Goal: Information Seeking & Learning: Learn about a topic

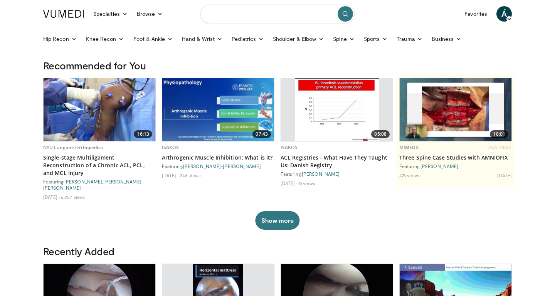
click at [305, 15] on input "Search topics, interventions" at bounding box center [277, 14] width 154 height 19
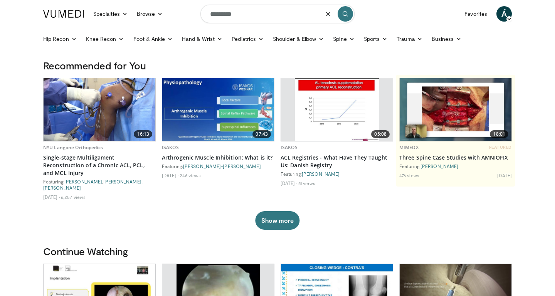
type input "********"
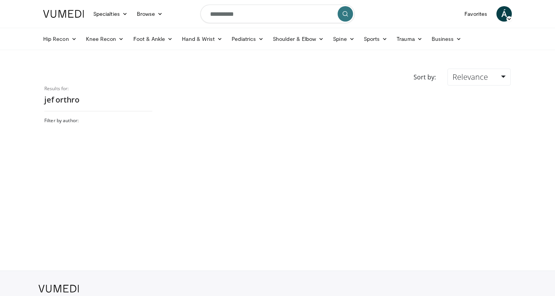
click at [305, 15] on input "**********" at bounding box center [277, 14] width 154 height 19
type input "*********"
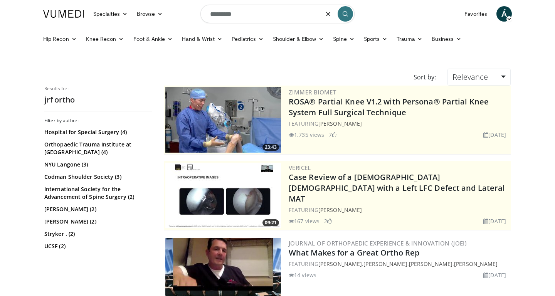
drag, startPoint x: 234, startPoint y: 18, endPoint x: 111, endPoint y: 3, distance: 123.5
click at [200, 5] on input "*********" at bounding box center [277, 14] width 154 height 19
type input "**********"
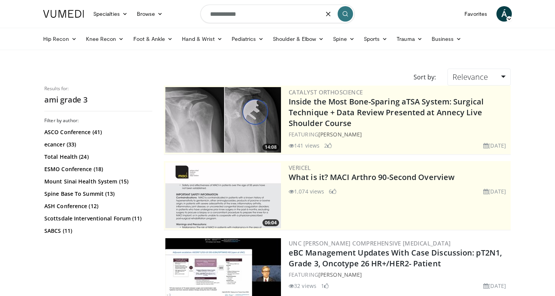
drag, startPoint x: 250, startPoint y: 13, endPoint x: 152, endPoint y: 22, distance: 98.3
click at [200, 22] on input "**********" at bounding box center [277, 14] width 154 height 19
type input "**********"
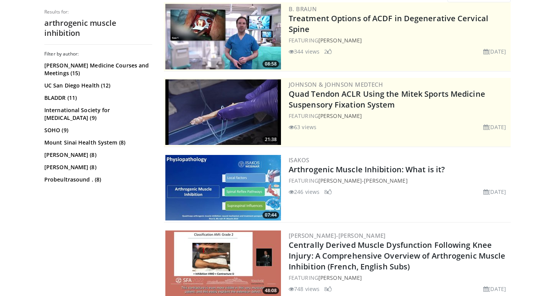
scroll to position [62, 0]
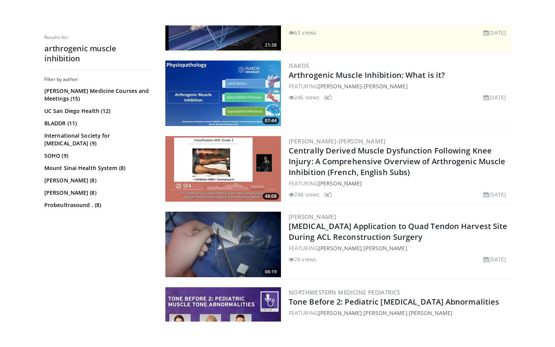
scroll to position [208, 0]
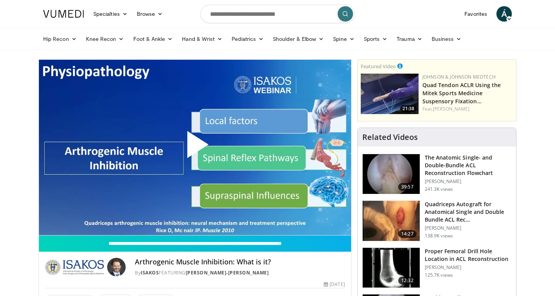
click at [195, 148] on span "Video Player" at bounding box center [195, 148] width 0 height 0
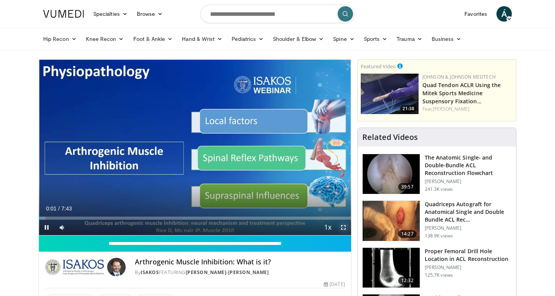
click at [345, 227] on span "Video Player" at bounding box center [343, 227] width 15 height 15
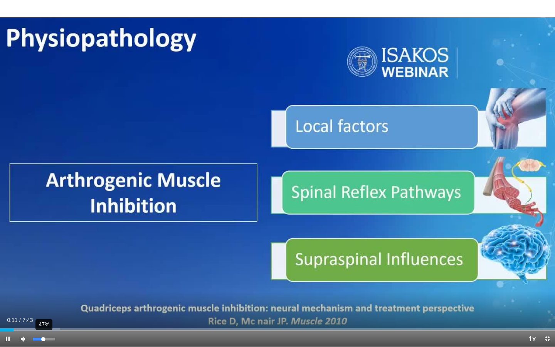
click at [44, 296] on div "47%" at bounding box center [44, 339] width 22 height 3
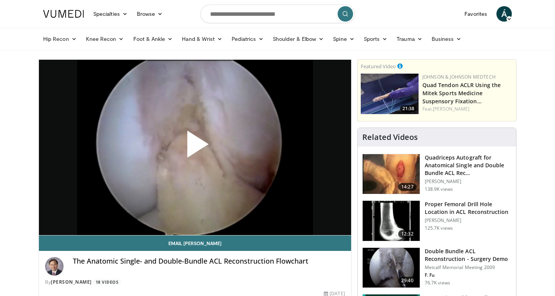
click at [195, 147] on span "Video Player" at bounding box center [195, 147] width 0 height 0
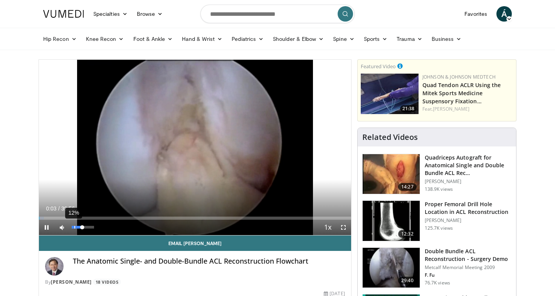
click at [75, 227] on div "12%" at bounding box center [83, 227] width 22 height 3
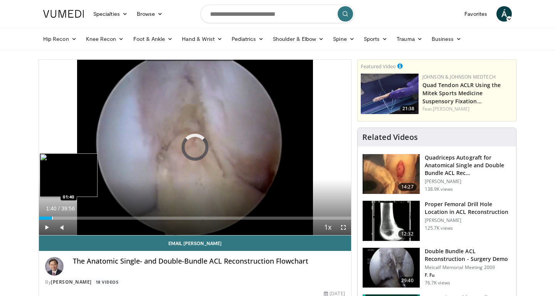
click at [52, 217] on div "Progress Bar" at bounding box center [52, 218] width 1 height 3
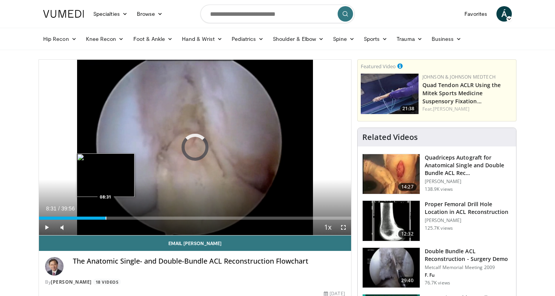
click at [106, 216] on div "Loaded : 0.00% 08:31 08:31" at bounding box center [195, 215] width 312 height 7
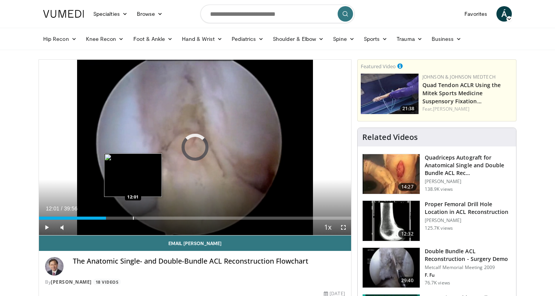
click at [133, 217] on div "Progress Bar" at bounding box center [133, 218] width 1 height 3
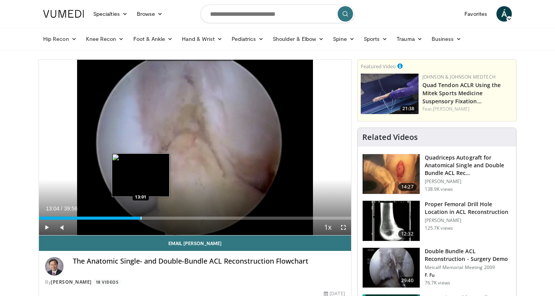
click at [141, 217] on div "Progress Bar" at bounding box center [141, 218] width 1 height 3
click at [153, 216] on div "Loaded : 36.72% 14:32 14:32" at bounding box center [195, 215] width 312 height 7
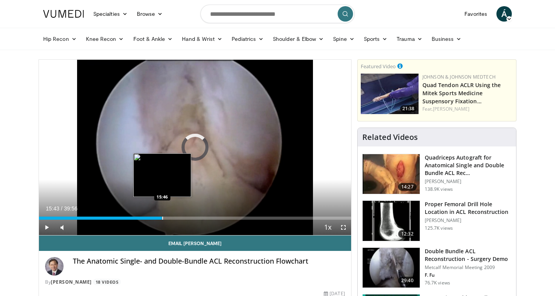
click at [162, 217] on div "Loaded : 39.22% 15:43 15:46" at bounding box center [195, 218] width 312 height 3
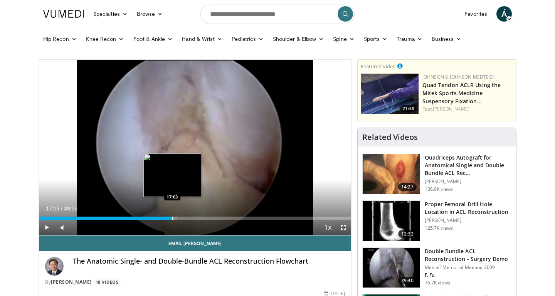
click at [172, 218] on div "Loaded : 44.23% 16:32 17:03" at bounding box center [195, 218] width 312 height 3
click at [174, 219] on div "Progress Bar" at bounding box center [174, 218] width 1 height 3
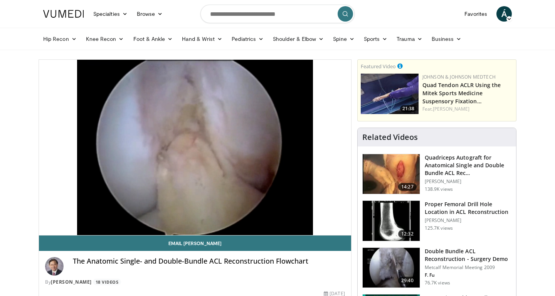
click at [180, 219] on video-js "**********" at bounding box center [195, 148] width 312 height 176
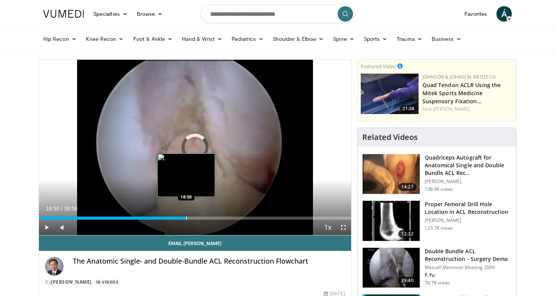
click at [186, 216] on div "Loaded : 45.06% 17:15 18:50" at bounding box center [195, 215] width 312 height 7
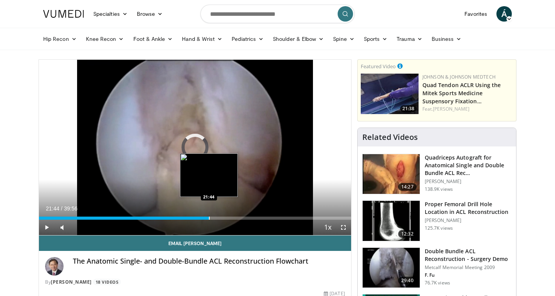
click at [209, 216] on div "Loaded : 47.98% 18:50 21:44" at bounding box center [195, 215] width 312 height 7
click at [219, 216] on div "Loaded : 57.16% 23:01 23:04" at bounding box center [195, 215] width 312 height 7
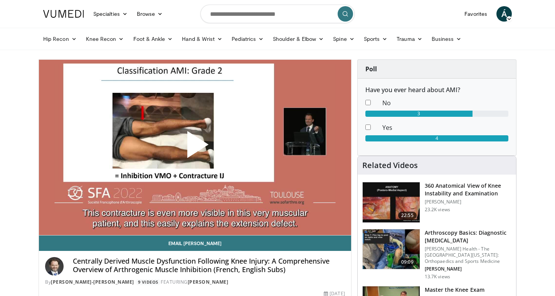
click at [195, 148] on span "Video Player" at bounding box center [195, 148] width 0 height 0
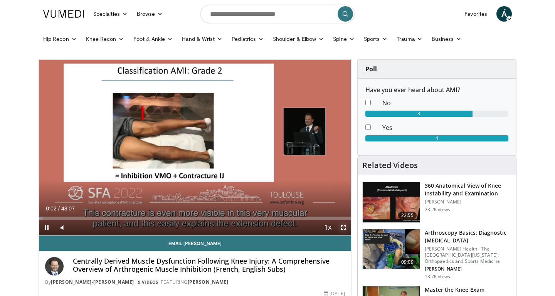
click at [342, 229] on span "Video Player" at bounding box center [343, 227] width 15 height 15
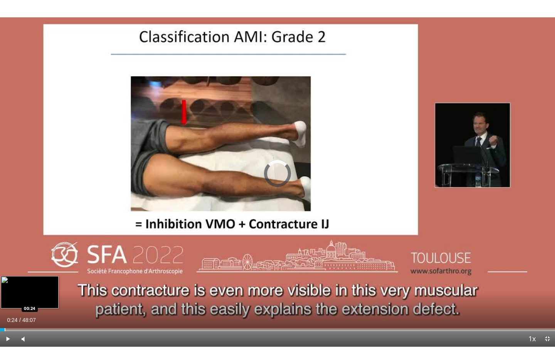
click at [5, 296] on div "Progress Bar" at bounding box center [5, 329] width 1 height 3
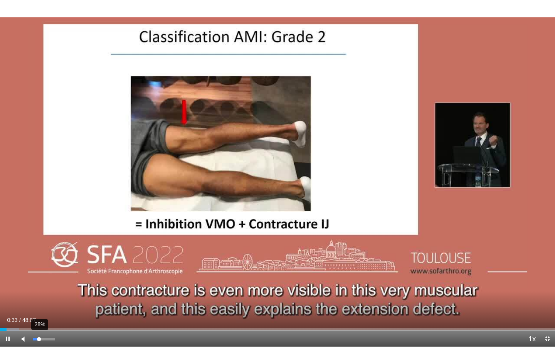
click at [39, 296] on div "28%" at bounding box center [44, 339] width 22 height 3
click at [42, 296] on div "42%" at bounding box center [44, 339] width 22 height 3
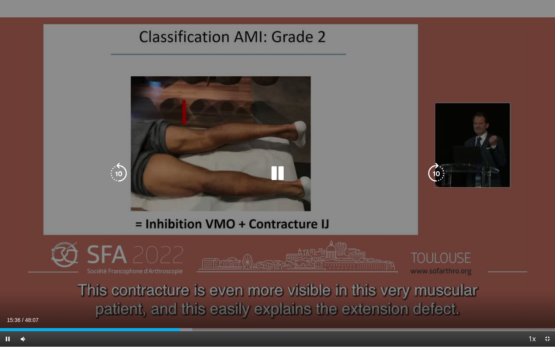
click at [277, 173] on icon "Video Player" at bounding box center [278, 174] width 22 height 22
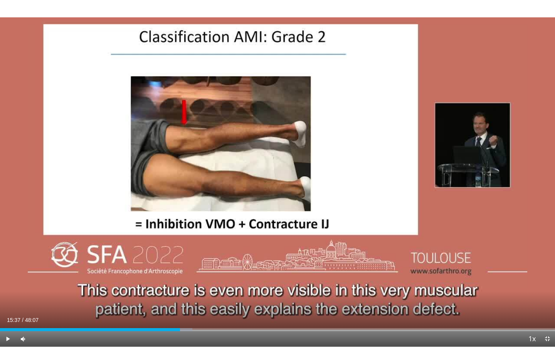
click at [277, 173] on div "10 seconds Tap to unmute" at bounding box center [277, 173] width 555 height 347
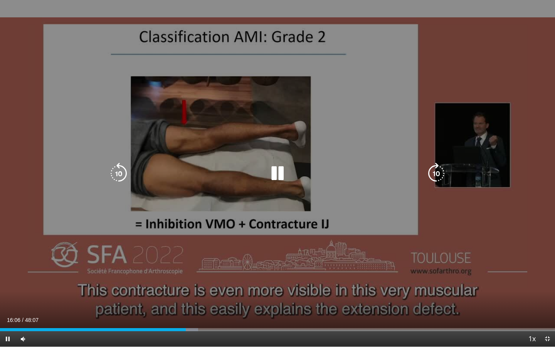
click at [278, 173] on icon "Video Player" at bounding box center [278, 174] width 22 height 22
click at [269, 174] on icon "Video Player" at bounding box center [278, 174] width 22 height 22
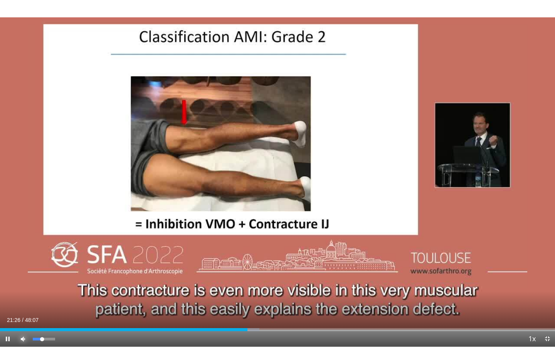
click at [25, 296] on span "Video Player" at bounding box center [22, 338] width 15 height 15
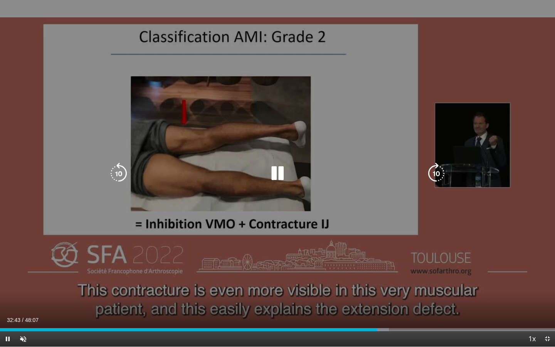
click at [369, 77] on div "10 seconds Tap to unmute" at bounding box center [277, 173] width 555 height 347
click at [312, 173] on div "Video Player" at bounding box center [277, 173] width 333 height 15
click at [277, 173] on icon "Video Player" at bounding box center [278, 174] width 22 height 22
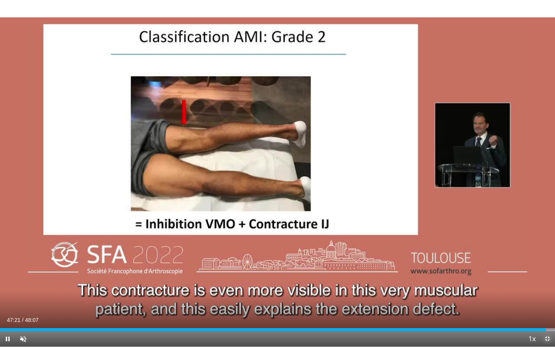
click at [547, 296] on span "Video Player" at bounding box center [547, 338] width 15 height 15
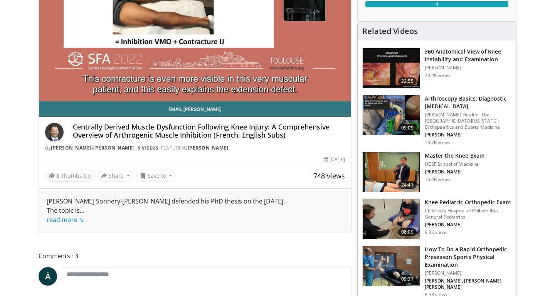
scroll to position [146, 0]
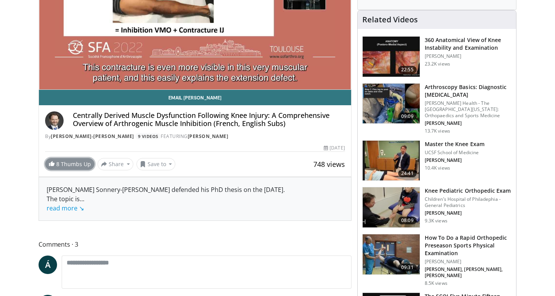
click at [74, 165] on link "8 Thumbs Up" at bounding box center [69, 164] width 49 height 12
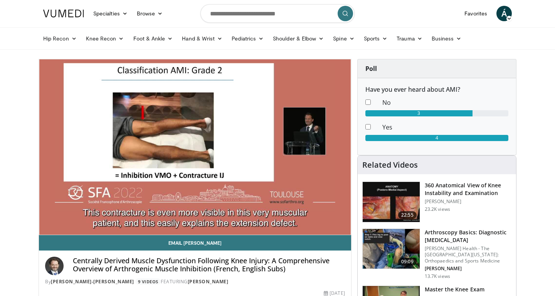
scroll to position [0, 0]
